Goal: Information Seeking & Learning: Find specific fact

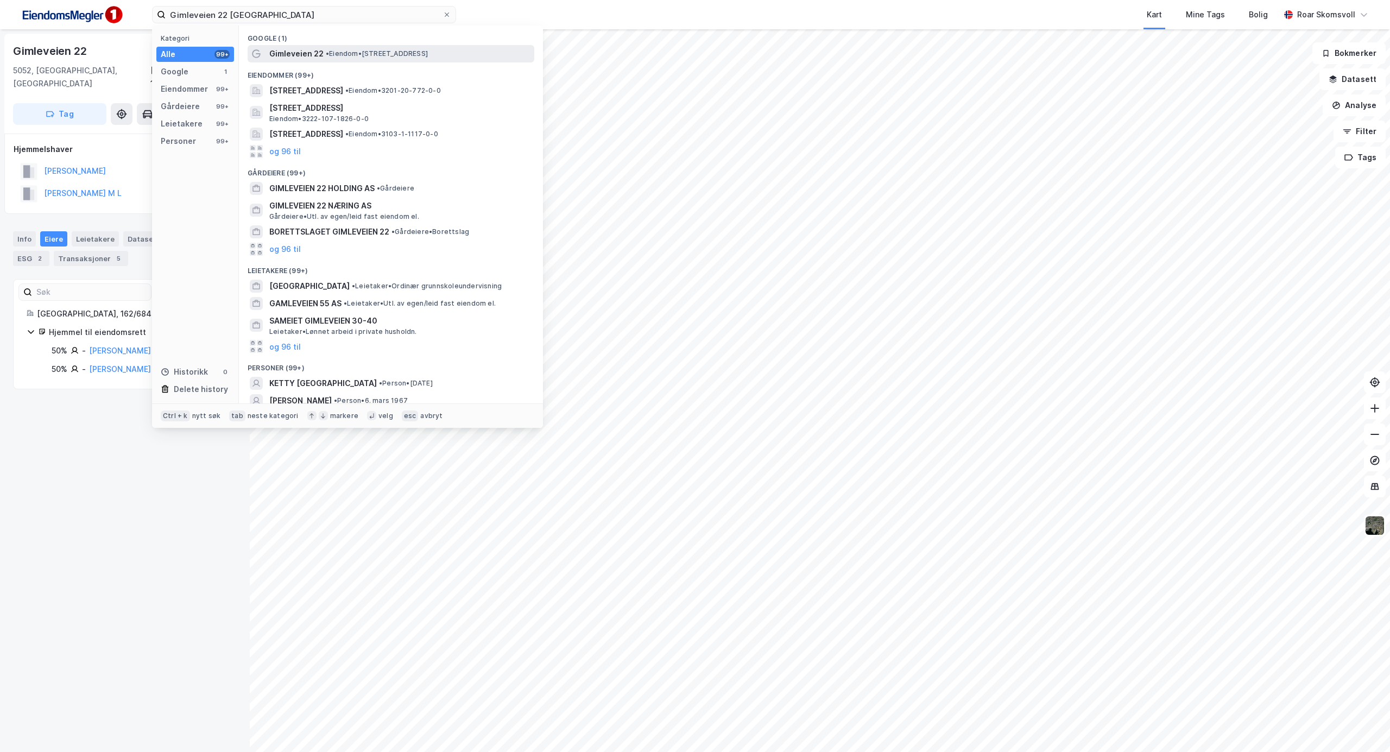
click at [381, 48] on div "Gimleveien 22 • Eiendom • [STREET_ADDRESS]" at bounding box center [400, 53] width 263 height 13
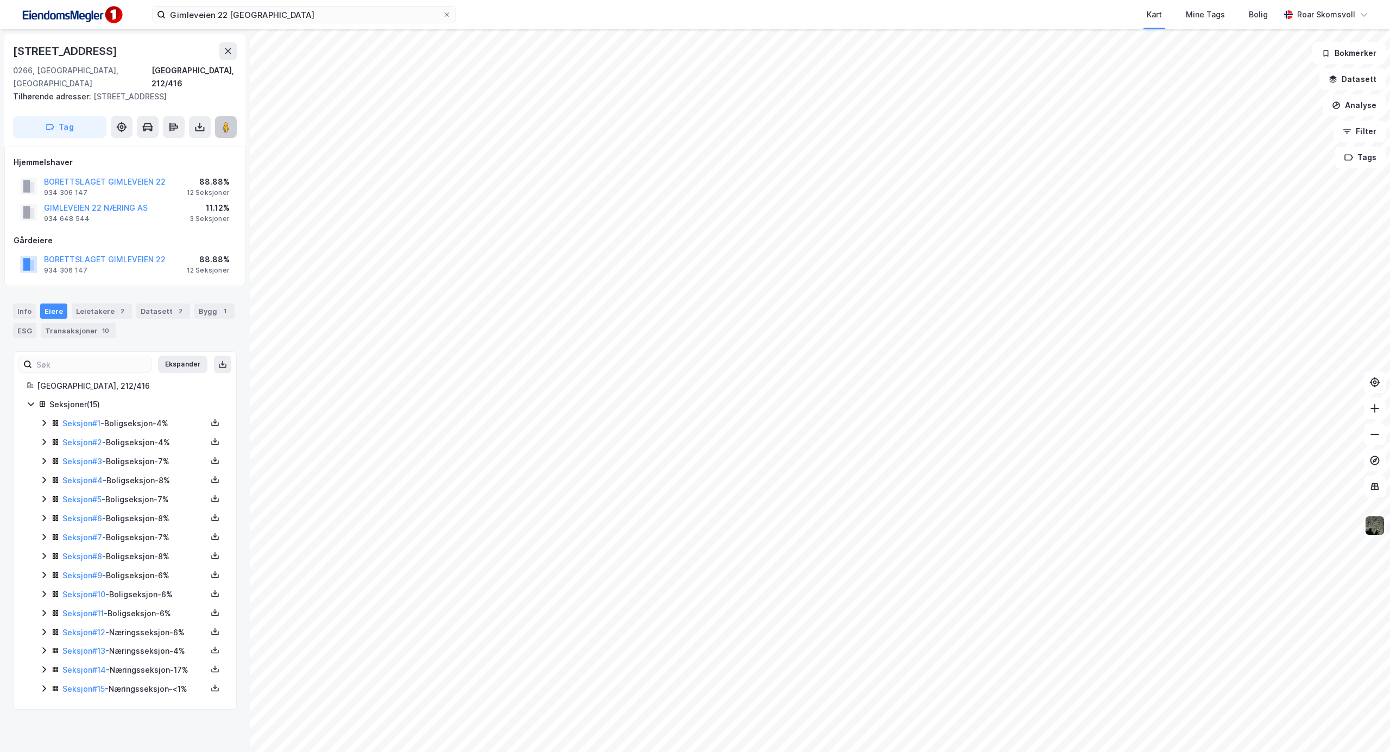
click at [224, 122] on icon at bounding box center [225, 127] width 11 height 11
drag, startPoint x: 265, startPoint y: 15, endPoint x: 0, endPoint y: 13, distance: 264.9
click at [0, 11] on div "Gimleveien 22 oslo Kart Mine Tags Bolig [PERSON_NAME]" at bounding box center [695, 14] width 1390 height 29
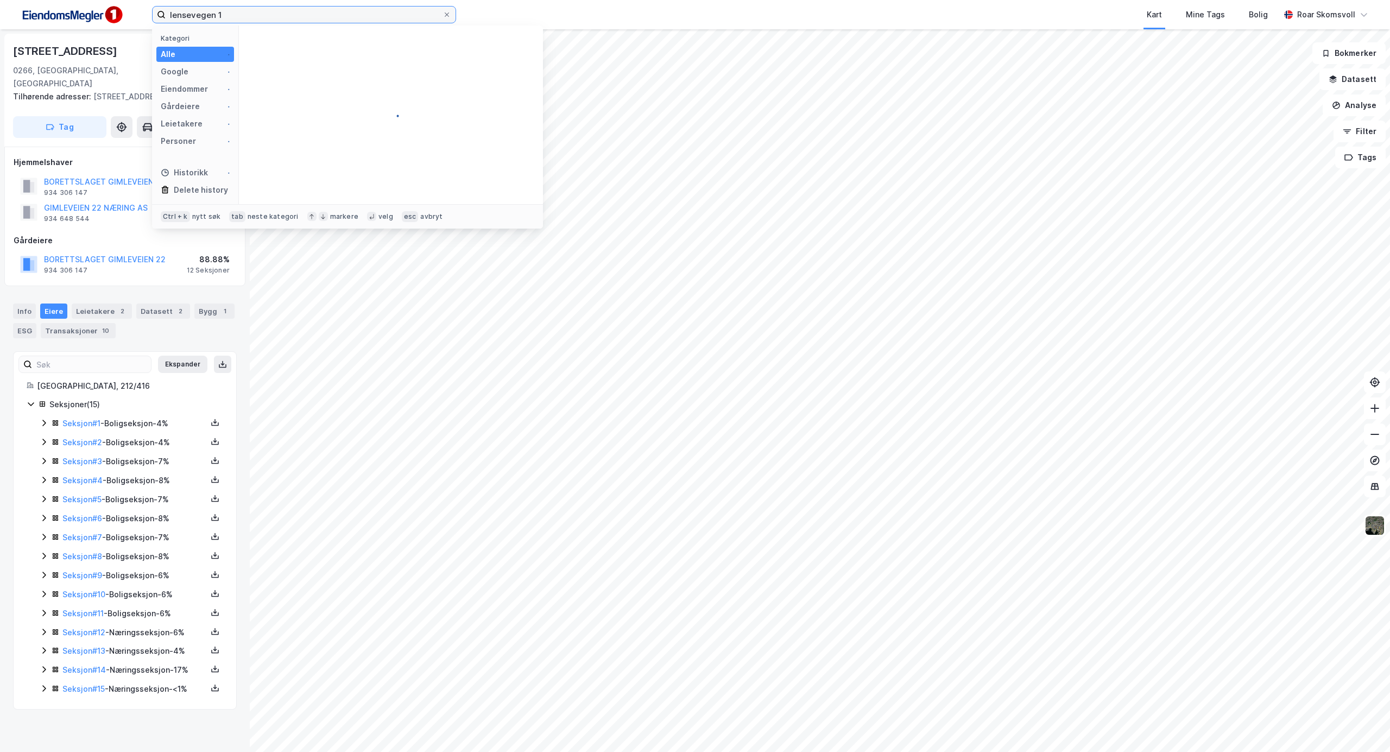
type input "lensevegen 1"
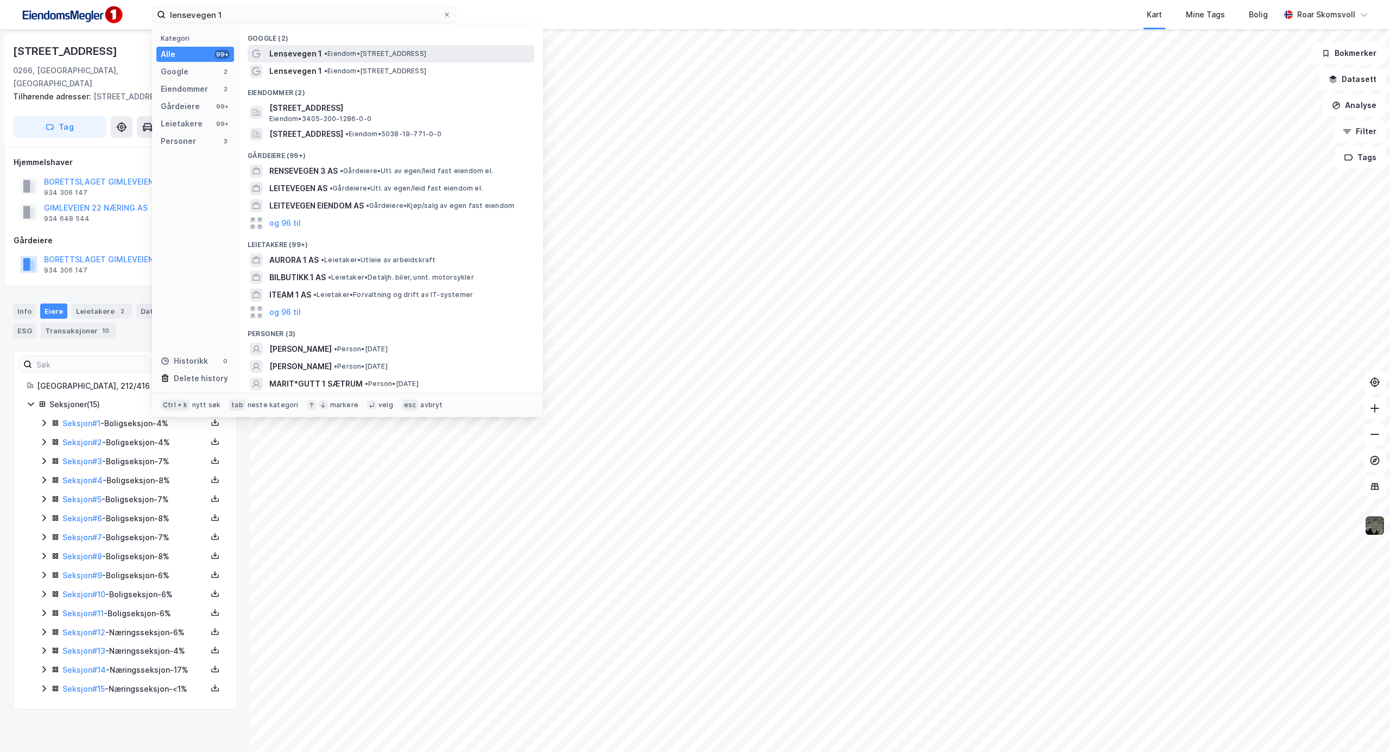
click at [395, 53] on span "• Eiendom • [STREET_ADDRESS]" at bounding box center [375, 53] width 102 height 9
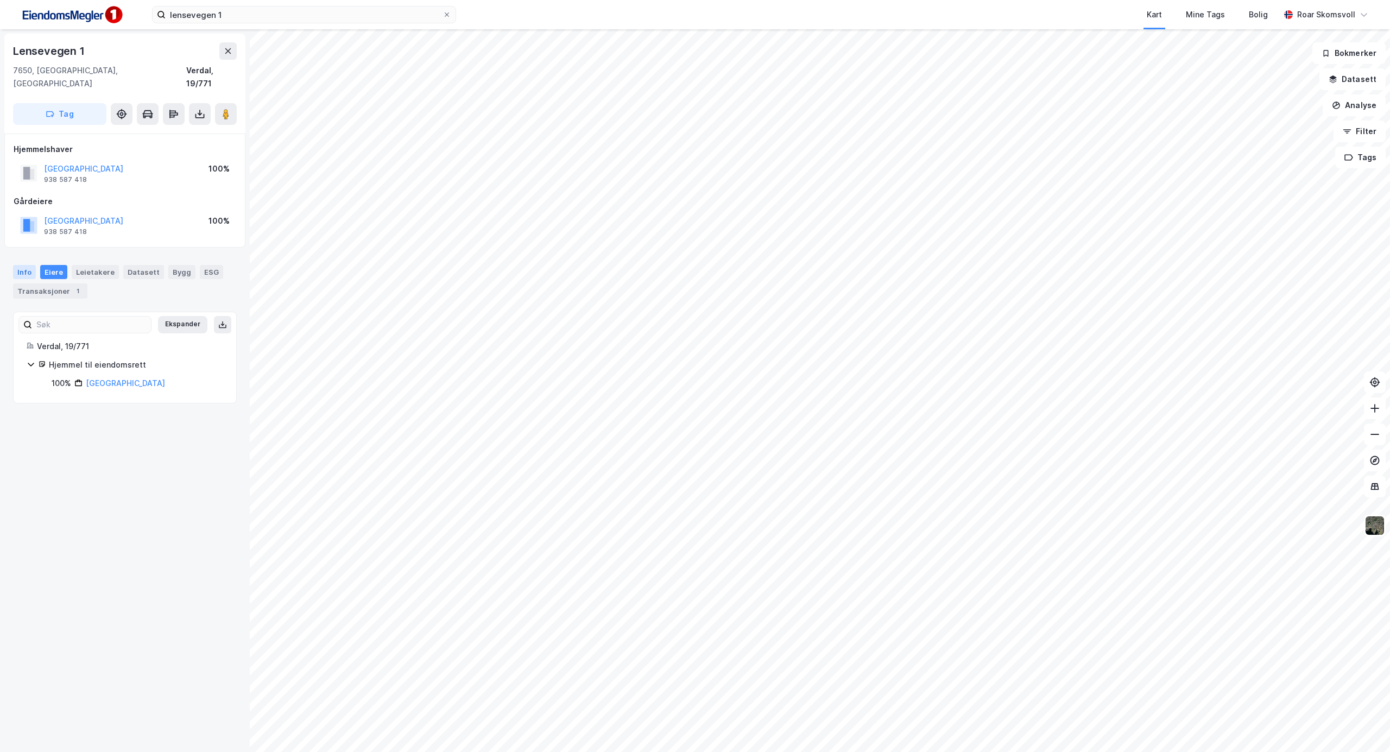
click at [22, 265] on div "Info" at bounding box center [24, 272] width 23 height 14
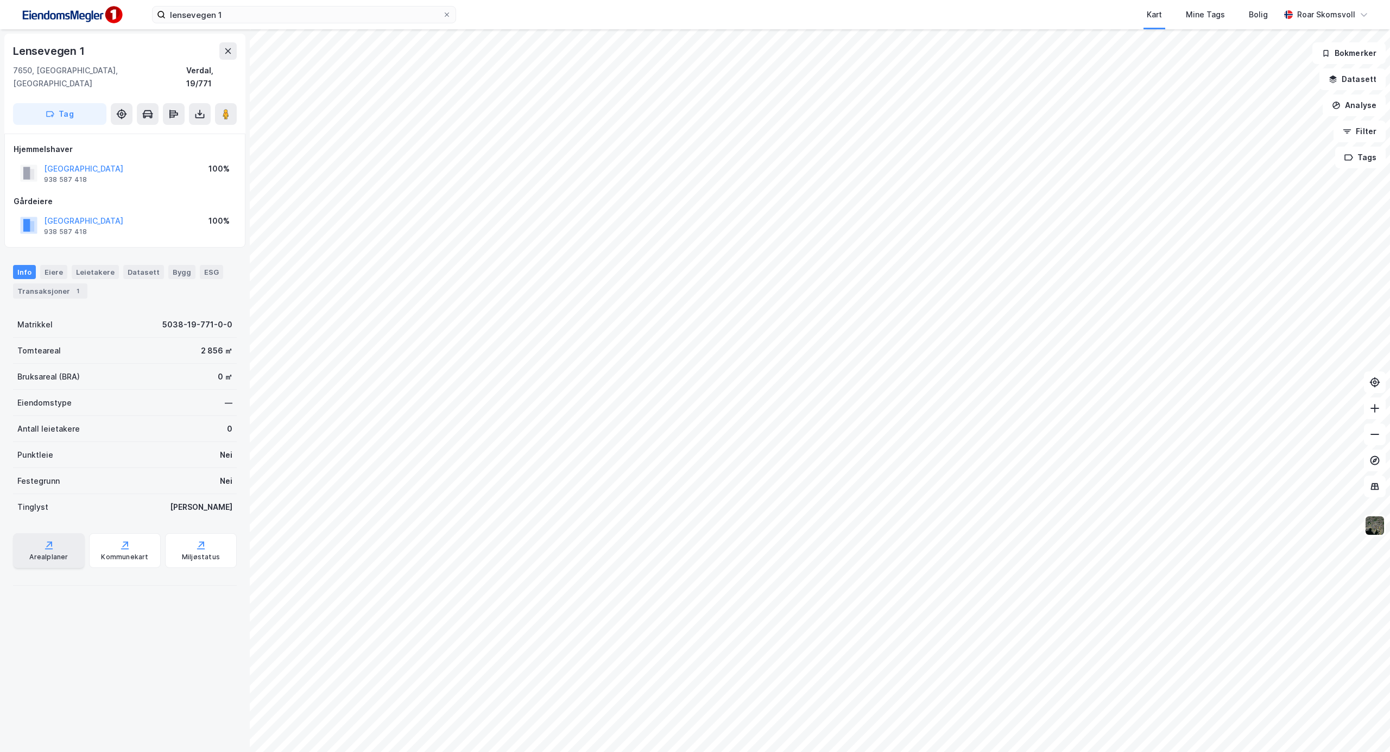
click at [45, 548] on icon at bounding box center [49, 548] width 8 height 1
